Goal: Find specific page/section: Find specific page/section

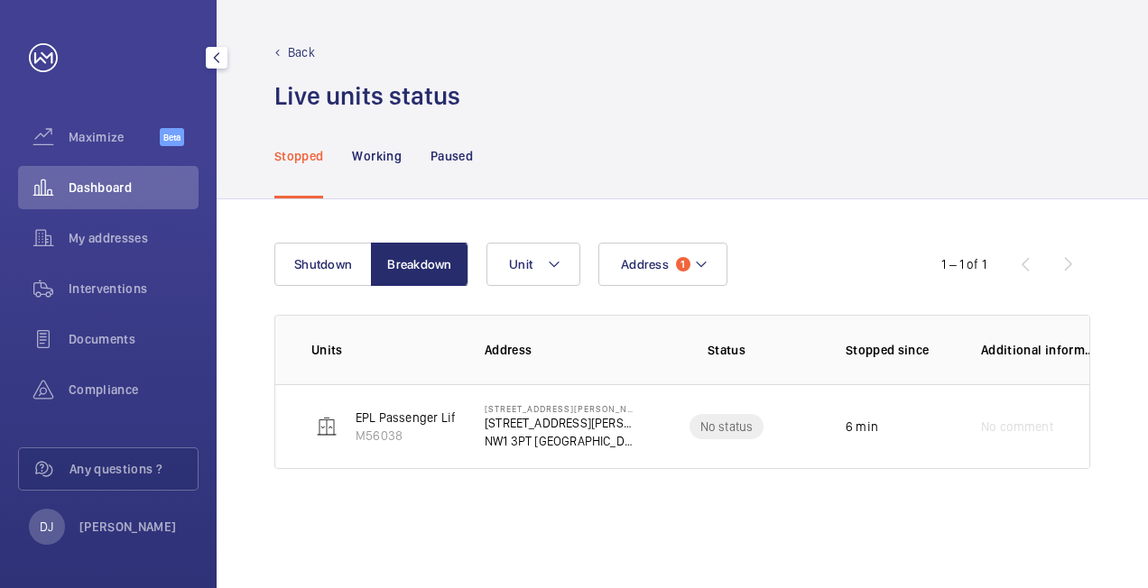
click at [108, 175] on div "Dashboard" at bounding box center [108, 187] width 181 height 43
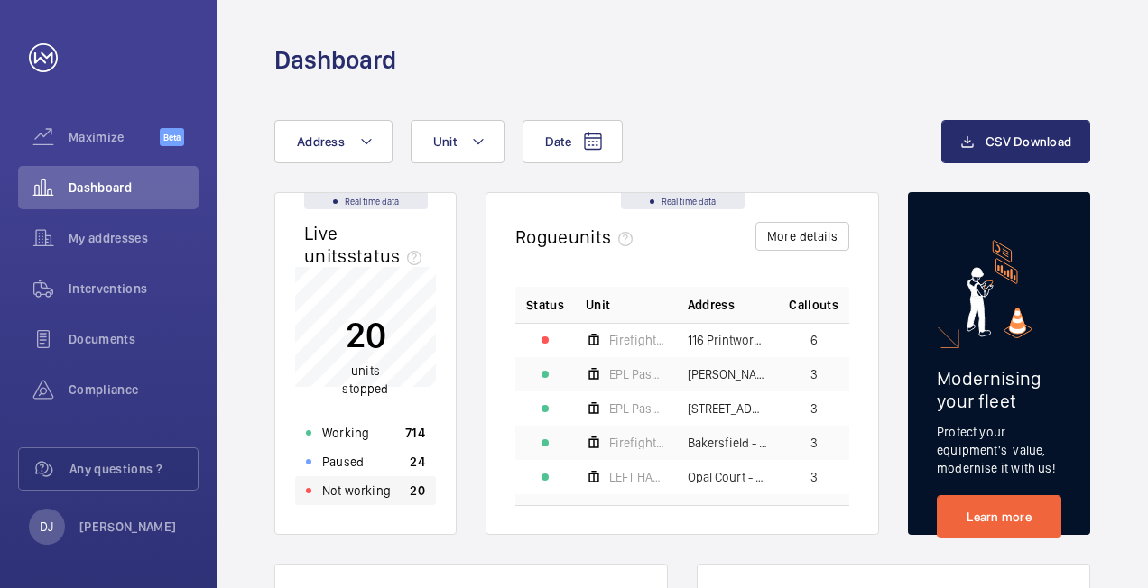
click at [383, 500] on p "Not working" at bounding box center [356, 491] width 69 height 18
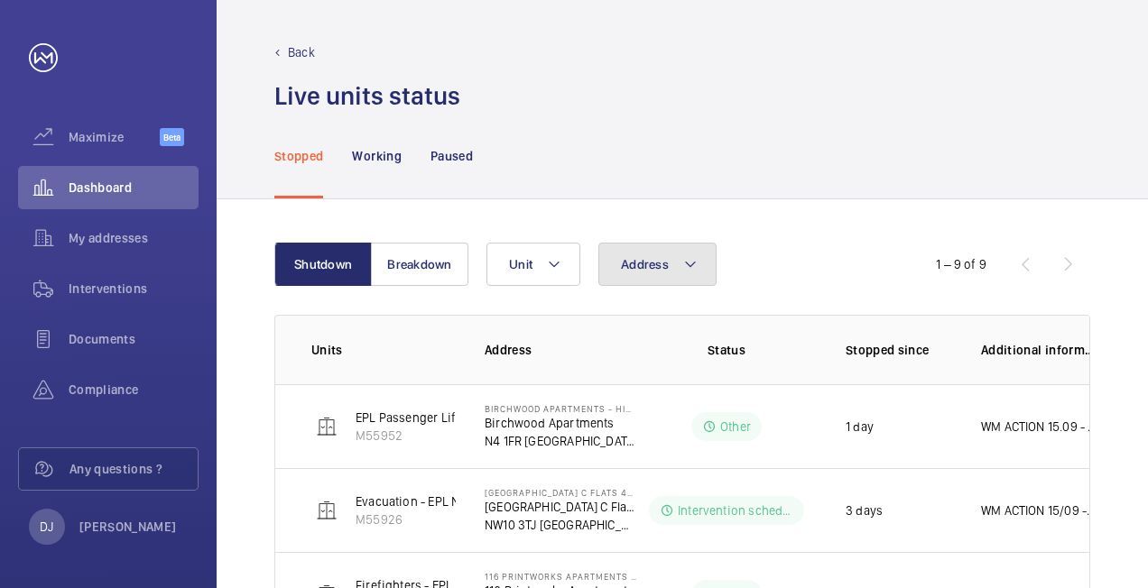
click at [688, 254] on button "Address" at bounding box center [657, 264] width 118 height 43
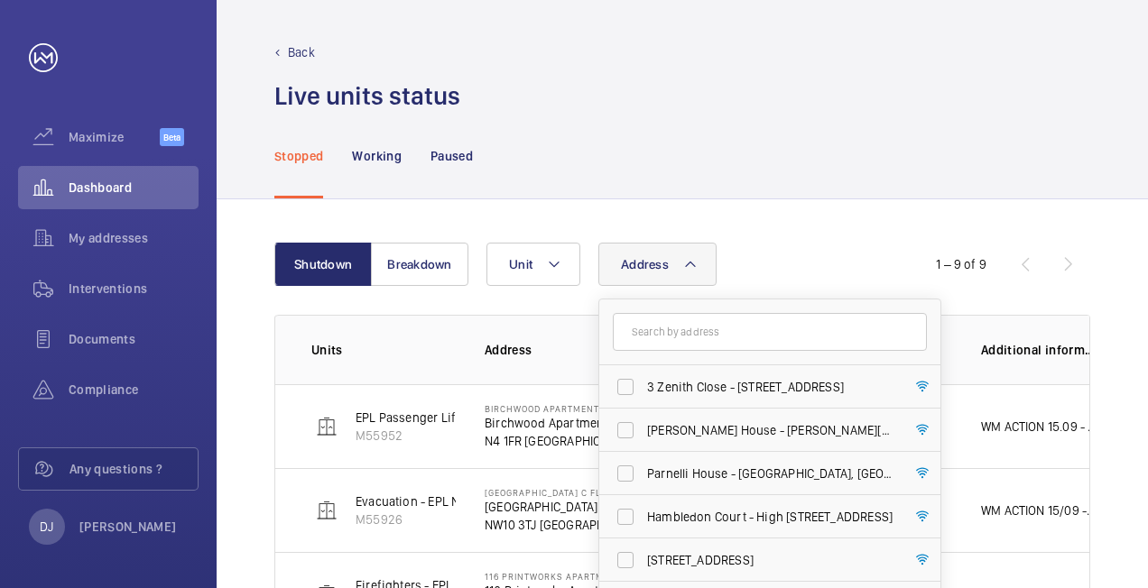
click at [666, 338] on input "text" at bounding box center [770, 332] width 314 height 38
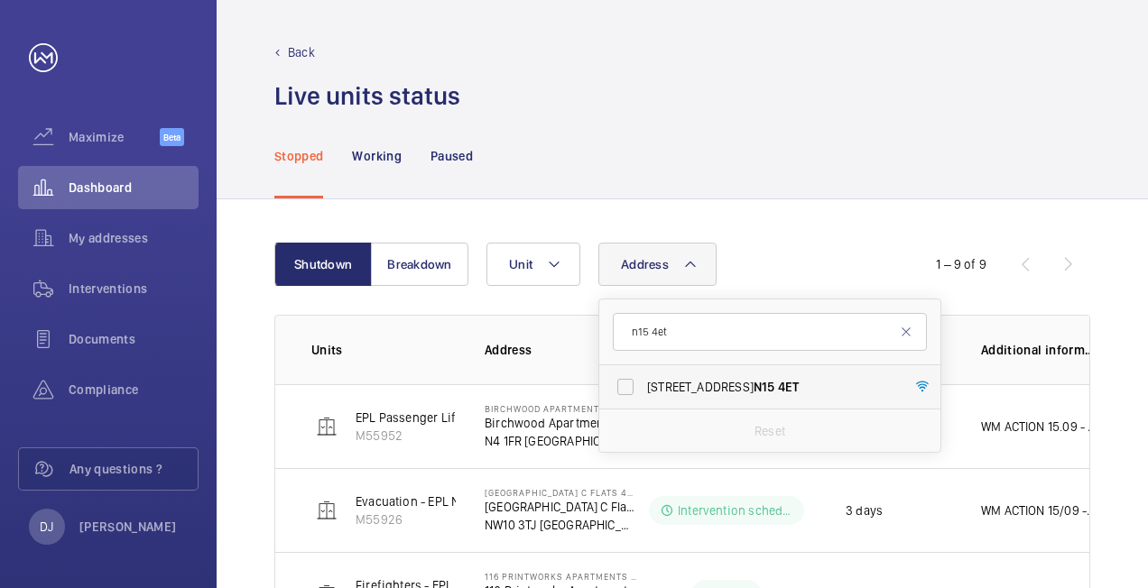
type input "n15 4et"
click at [690, 394] on span "[STREET_ADDRESS]" at bounding box center [771, 387] width 248 height 18
click at [644, 394] on input "[STREET_ADDRESS]" at bounding box center [625, 387] width 36 height 36
checkbox input "true"
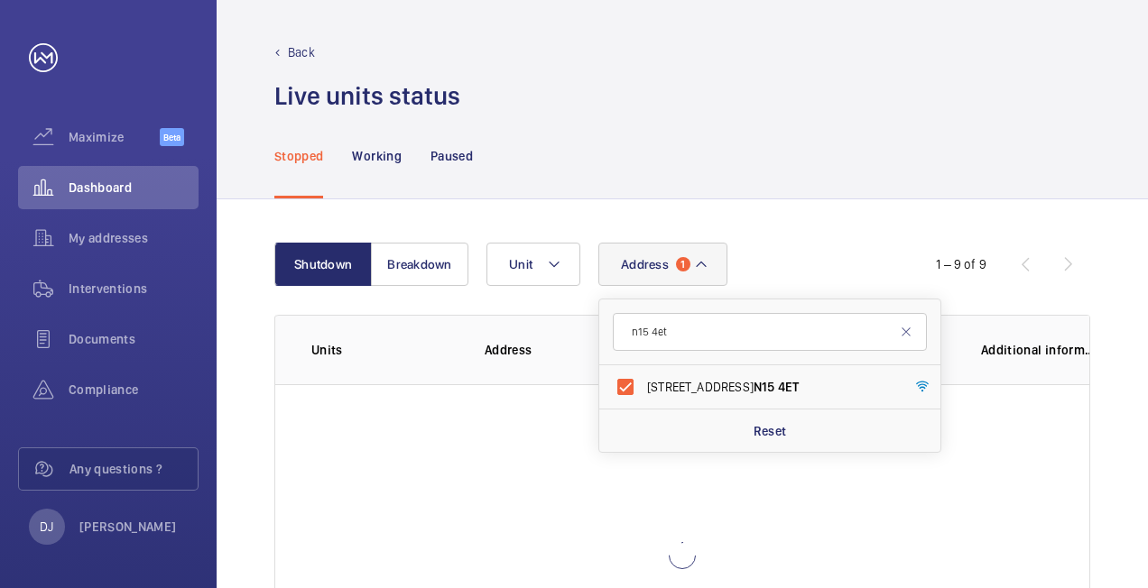
click at [801, 272] on div "Address 1 n15 4et [STREET_ADDRESS] Reset Unit" at bounding box center [679, 264] width 387 height 43
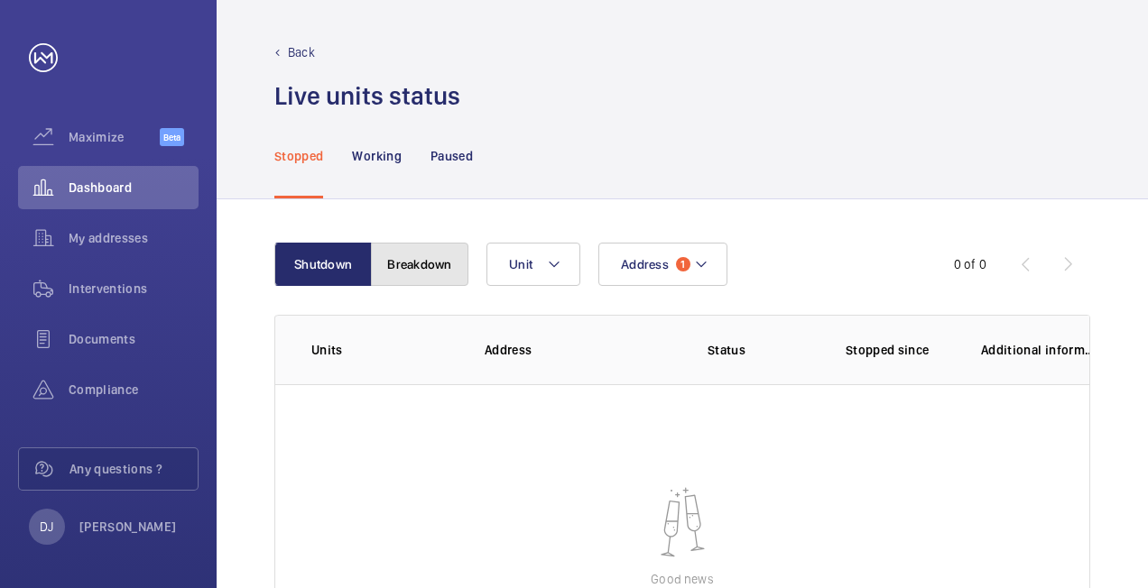
click at [424, 264] on button "Breakdown" at bounding box center [419, 264] width 97 height 43
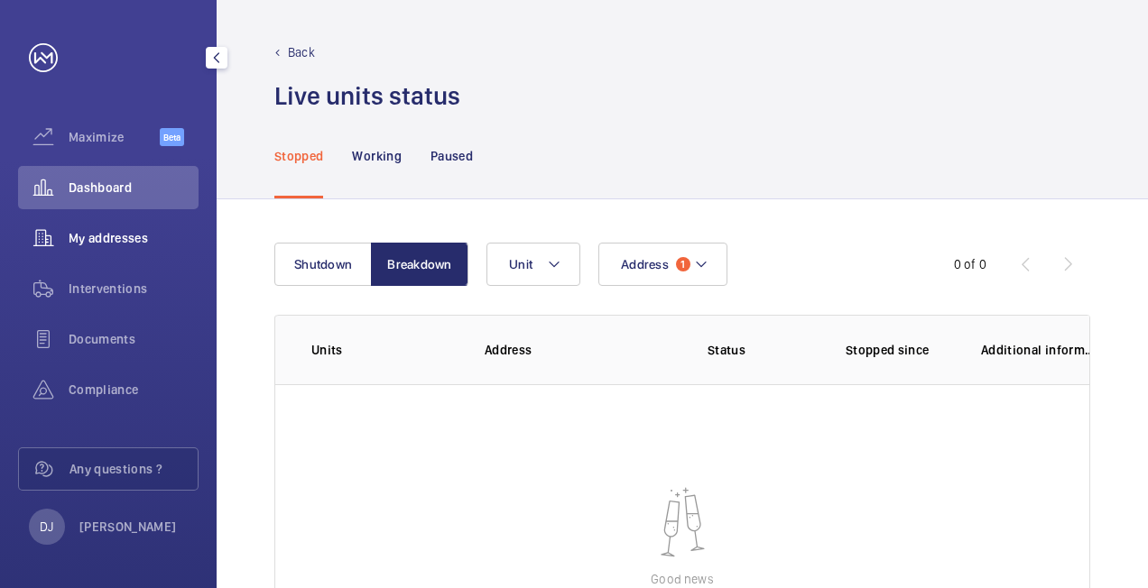
click at [112, 244] on span "My addresses" at bounding box center [134, 238] width 130 height 18
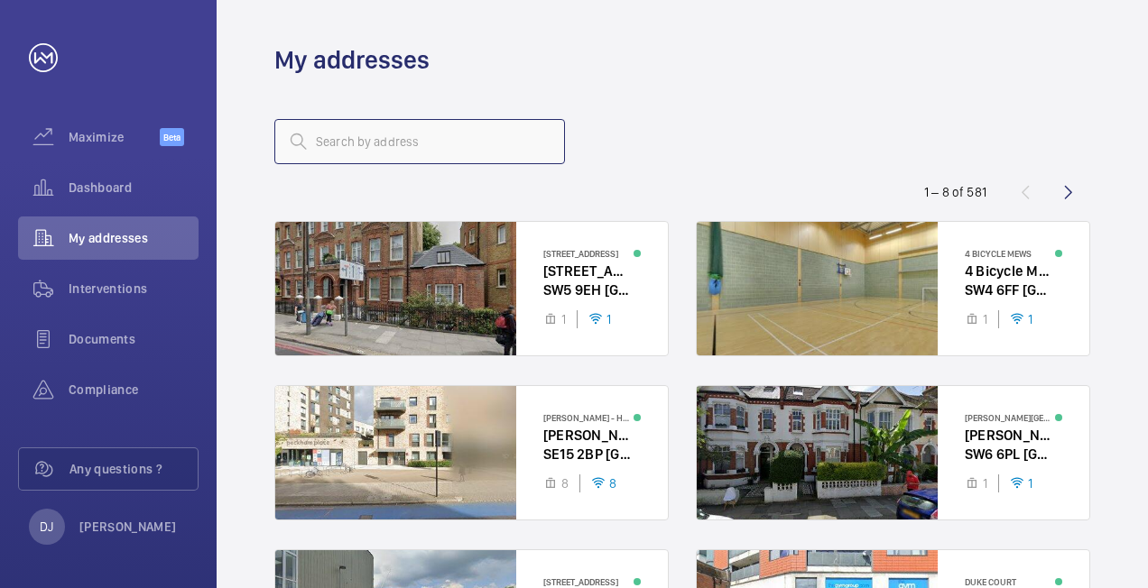
click at [444, 144] on input "text" at bounding box center [419, 141] width 291 height 45
type input "n"
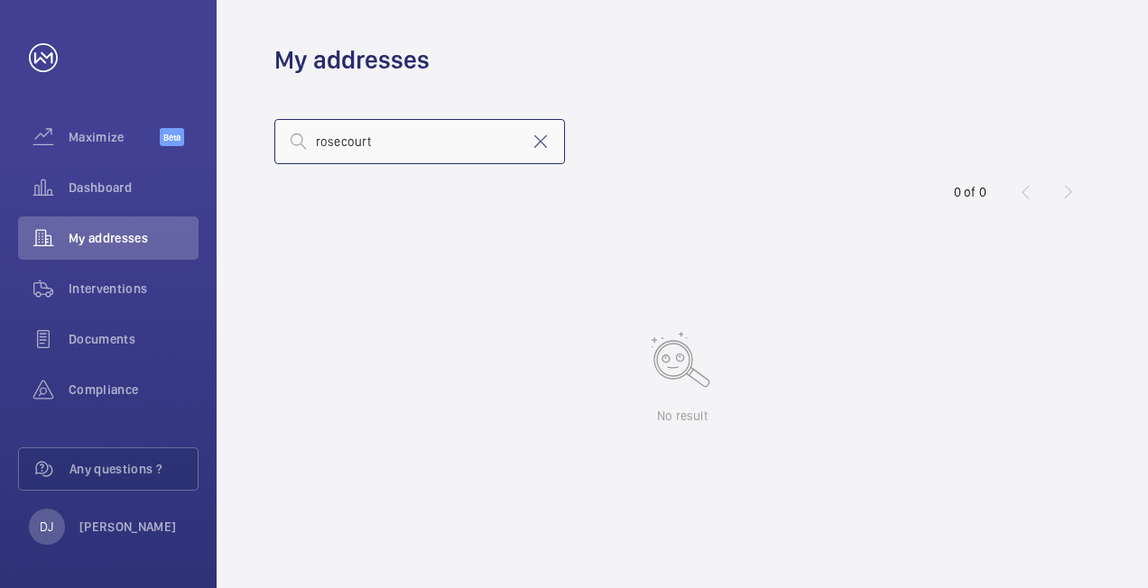
drag, startPoint x: 397, startPoint y: 147, endPoint x: 342, endPoint y: 143, distance: 55.2
click at [342, 143] on input "rosecourt" at bounding box center [419, 141] width 291 height 45
click at [466, 139] on input "rosecrest" at bounding box center [419, 141] width 291 height 45
drag, startPoint x: 473, startPoint y: 138, endPoint x: 267, endPoint y: 138, distance: 205.8
click at [267, 138] on wm-front-address-list "rosecrest 0 of 0 No result" at bounding box center [682, 333] width 931 height 512
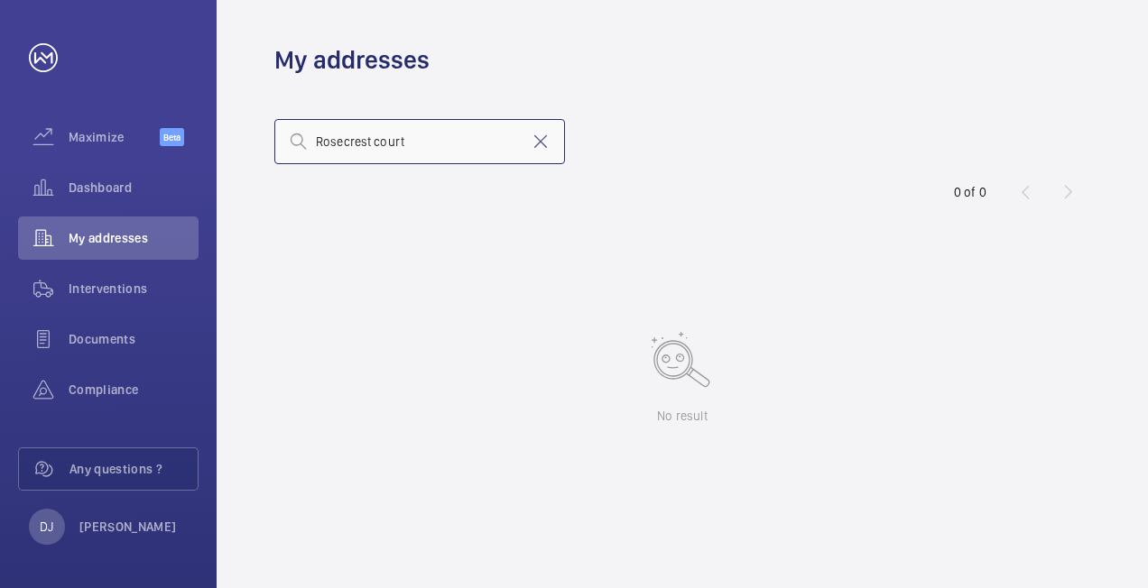
drag, startPoint x: 474, startPoint y: 140, endPoint x: 307, endPoint y: 144, distance: 167.0
click at [307, 144] on div "Rosecrest court" at bounding box center [419, 141] width 291 height 45
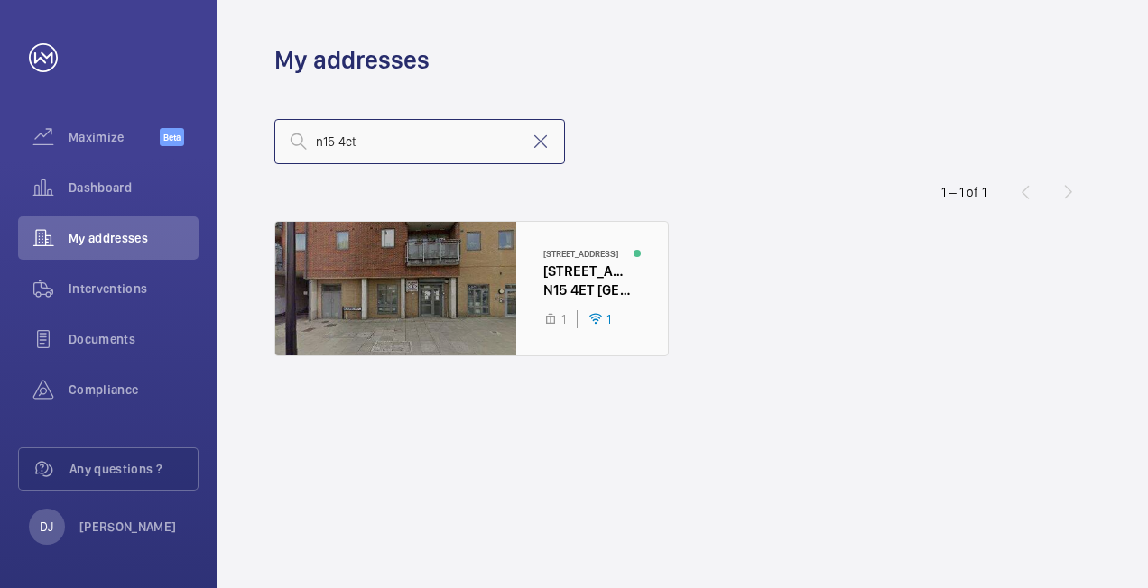
type input "n15 4et"
click at [551, 287] on div at bounding box center [471, 289] width 393 height 134
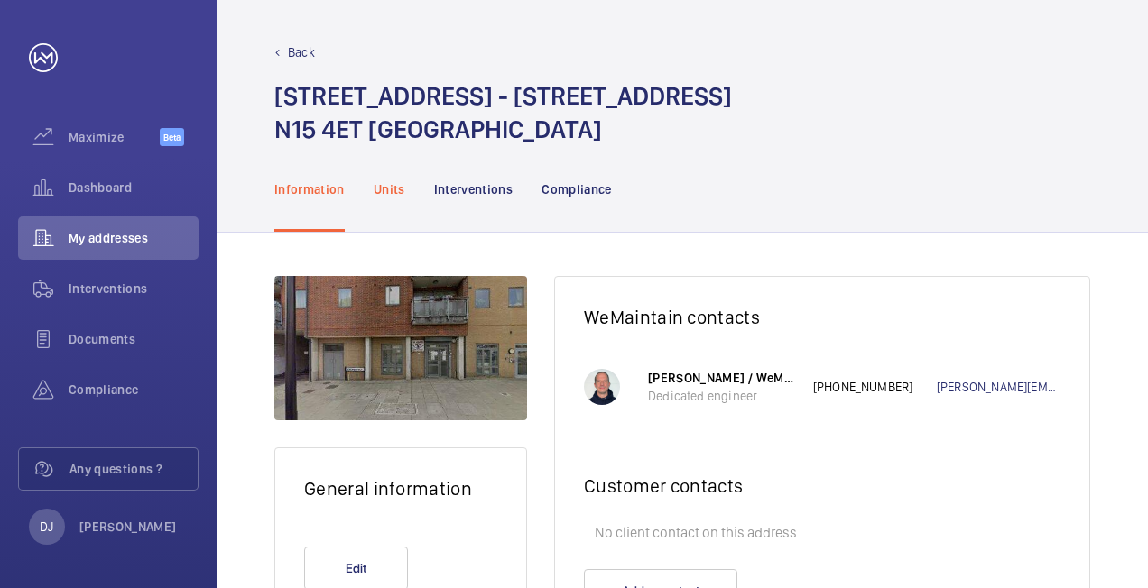
click at [403, 197] on p "Units" at bounding box center [390, 190] width 32 height 18
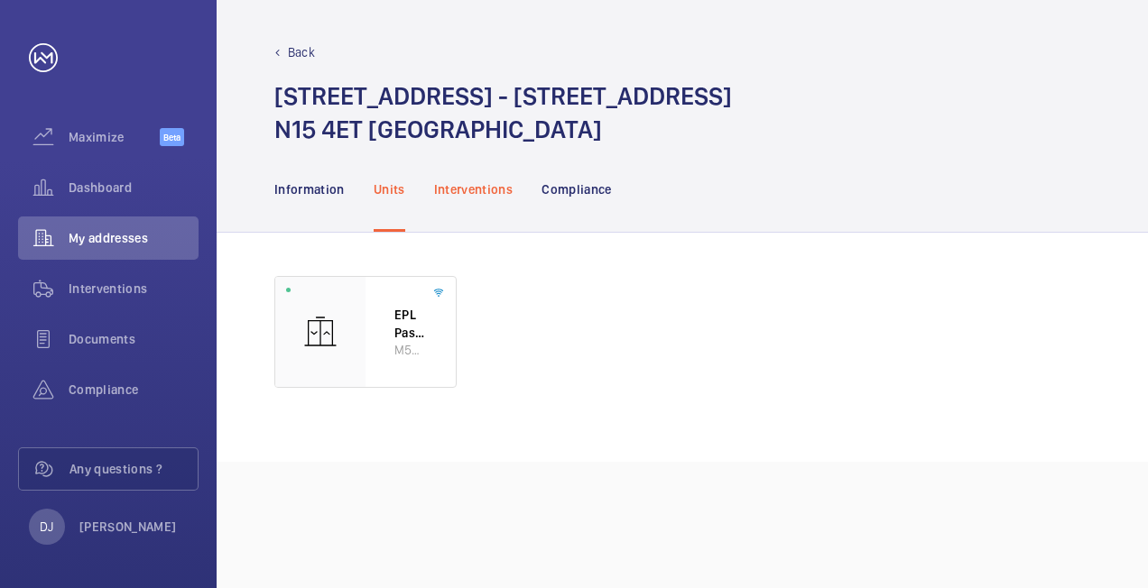
click at [486, 190] on p "Interventions" at bounding box center [473, 190] width 79 height 18
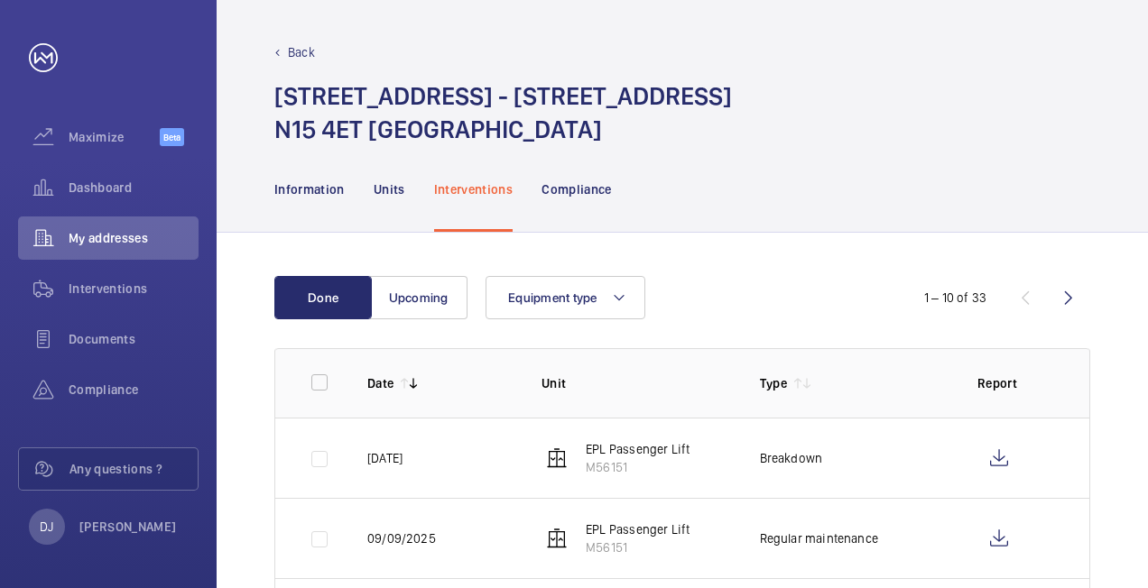
click at [841, 459] on td "Breakdown" at bounding box center [840, 458] width 218 height 80
click at [816, 460] on p "Breakdown" at bounding box center [791, 458] width 63 height 18
